Goal: Check status

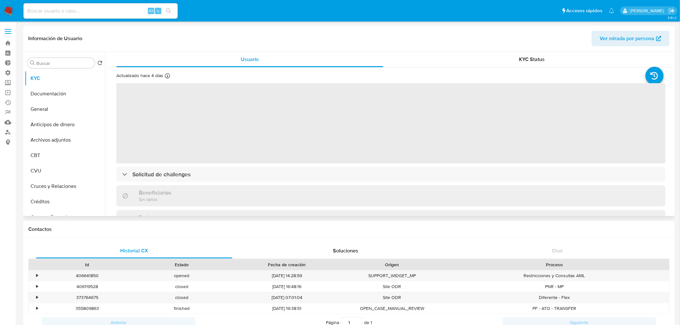
select select "10"
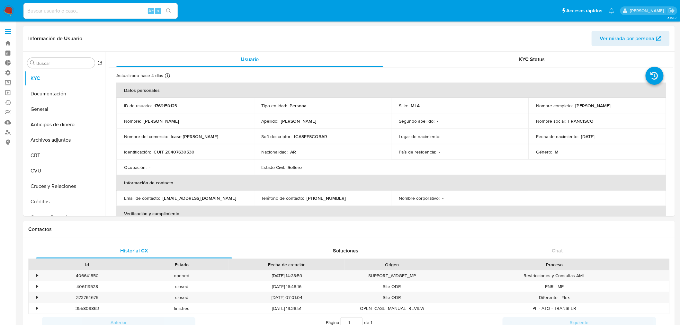
click at [90, 14] on input at bounding box center [100, 11] width 154 height 8
paste input "0SAzjREHhP2S1t8QCHsNMDXD"
type input "0SAzjREHhP2S1t8QCHsNMDXD"
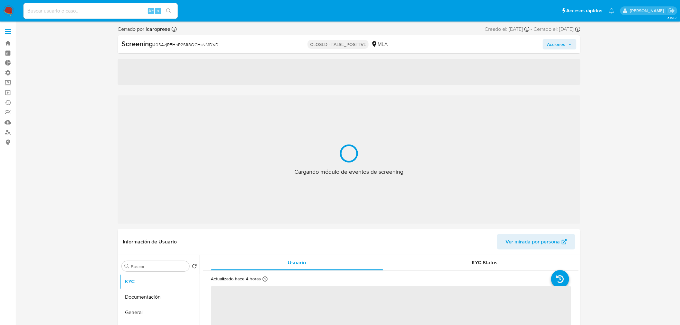
select select "10"
